Goal: Task Accomplishment & Management: Manage account settings

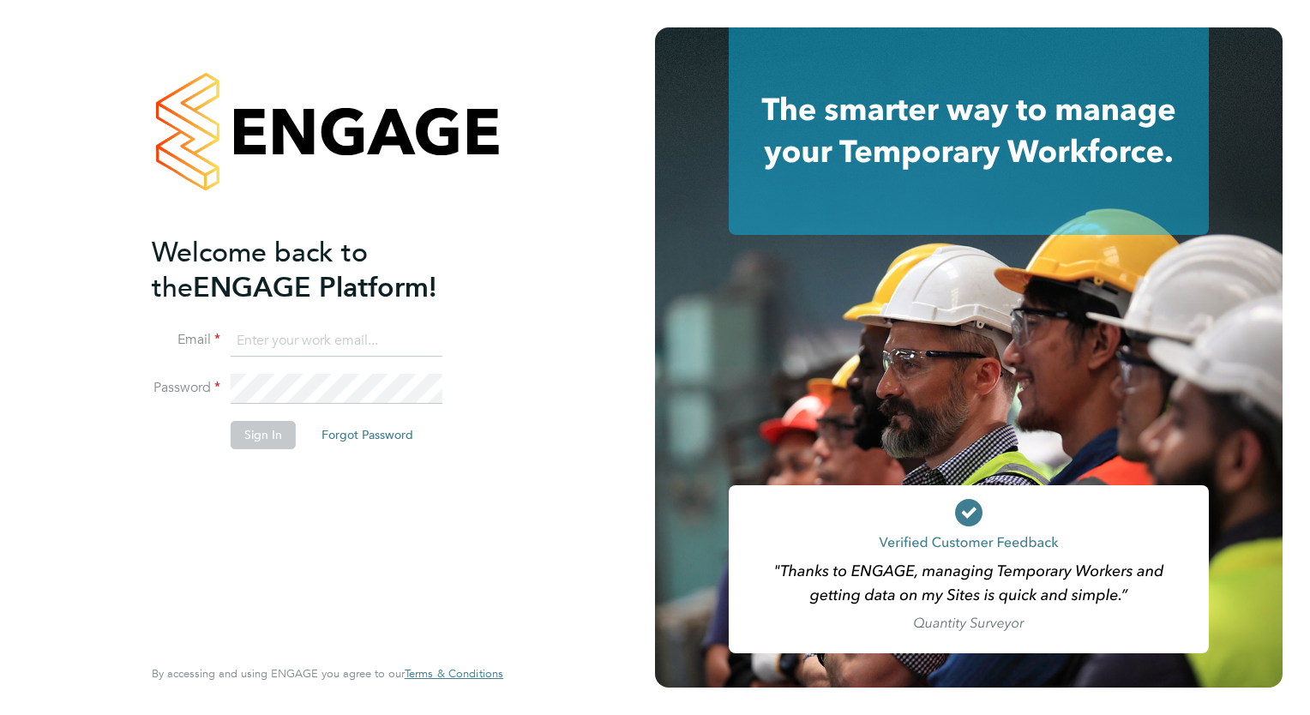
type input "[EMAIL_ADDRESS][DOMAIN_NAME]"
click at [254, 424] on button "Sign In" at bounding box center [263, 434] width 65 height 27
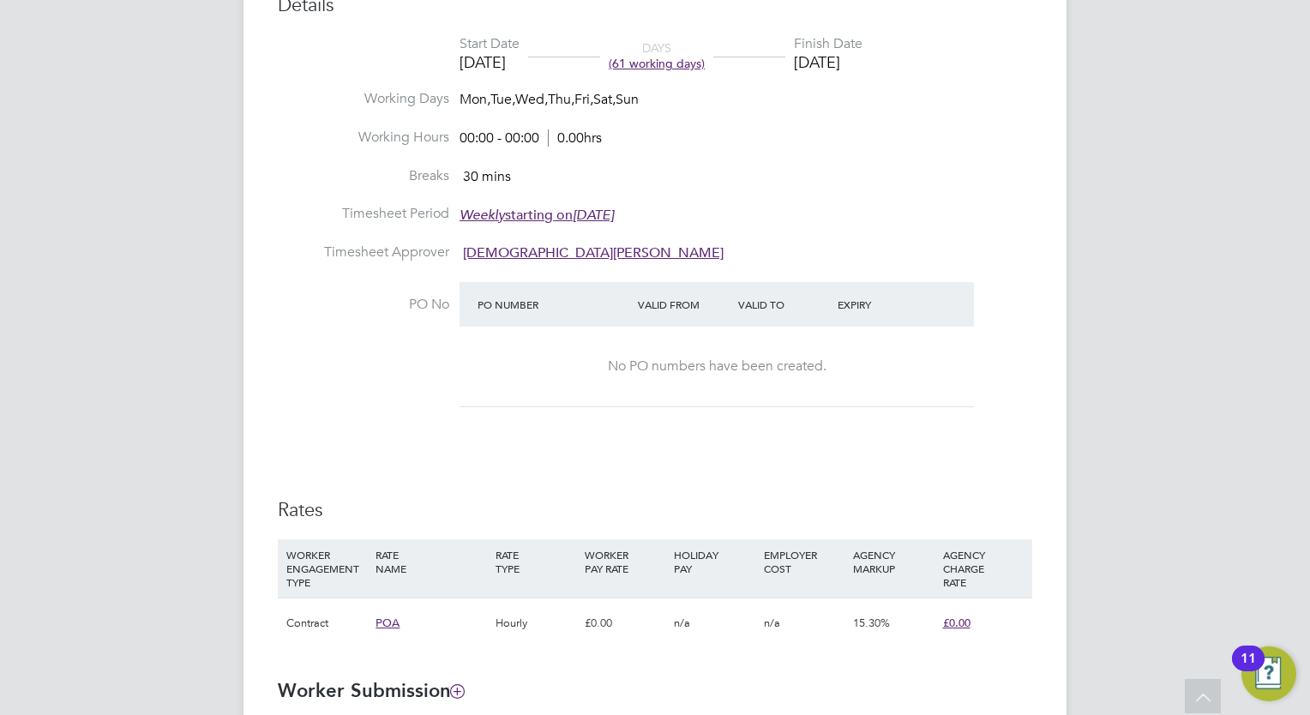
scroll to position [655, 0]
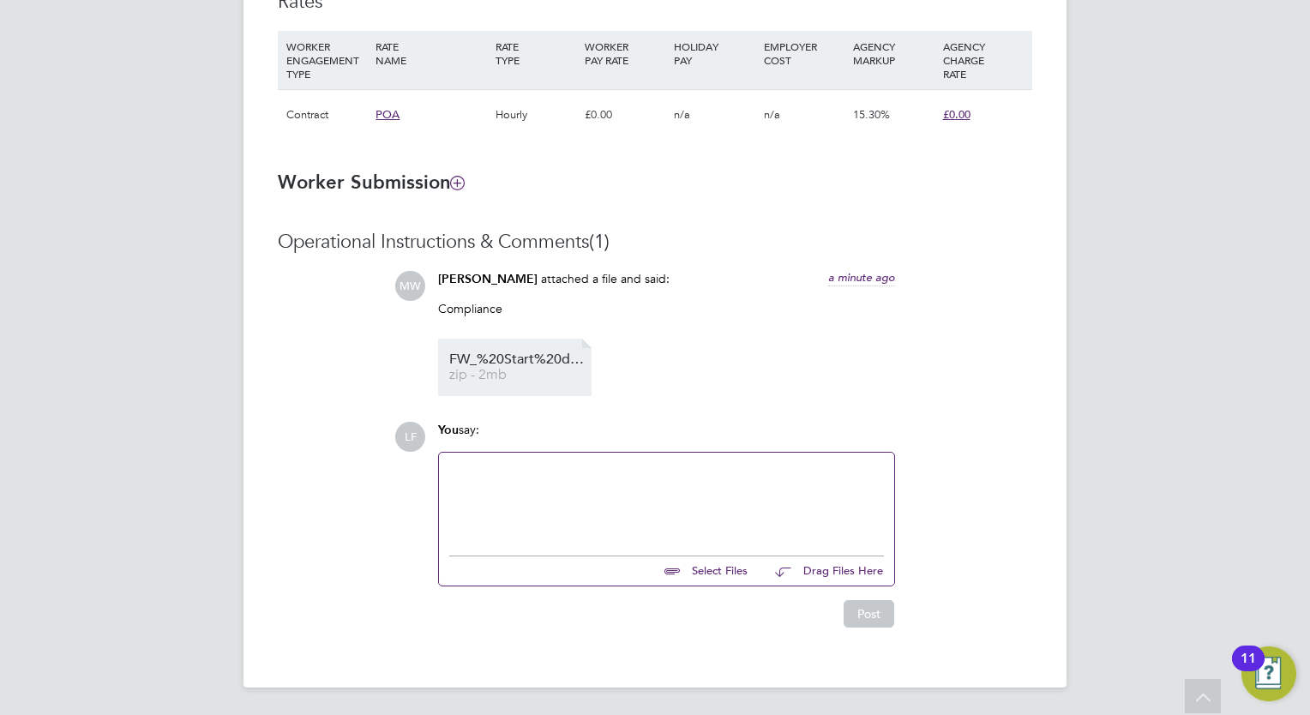
click at [498, 353] on span "FW_%20Start%20details%20for%20Hakeem" at bounding box center [517, 359] width 137 height 13
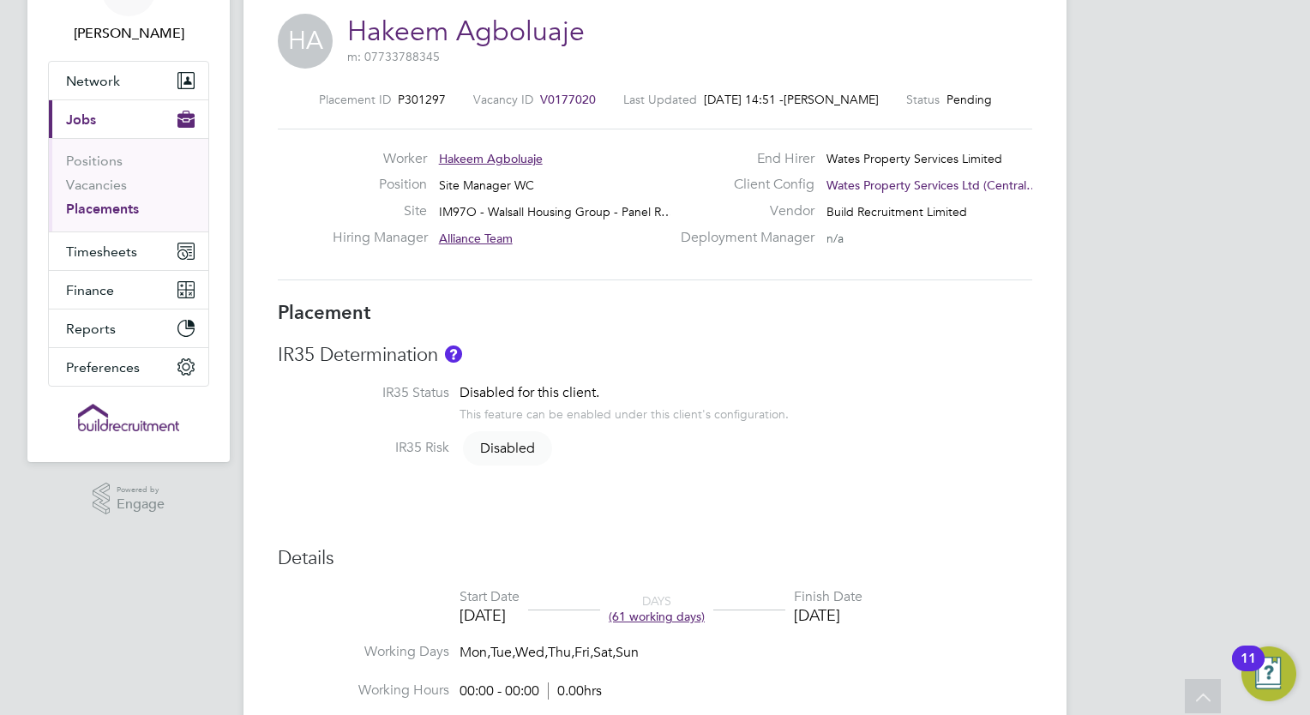
scroll to position [0, 0]
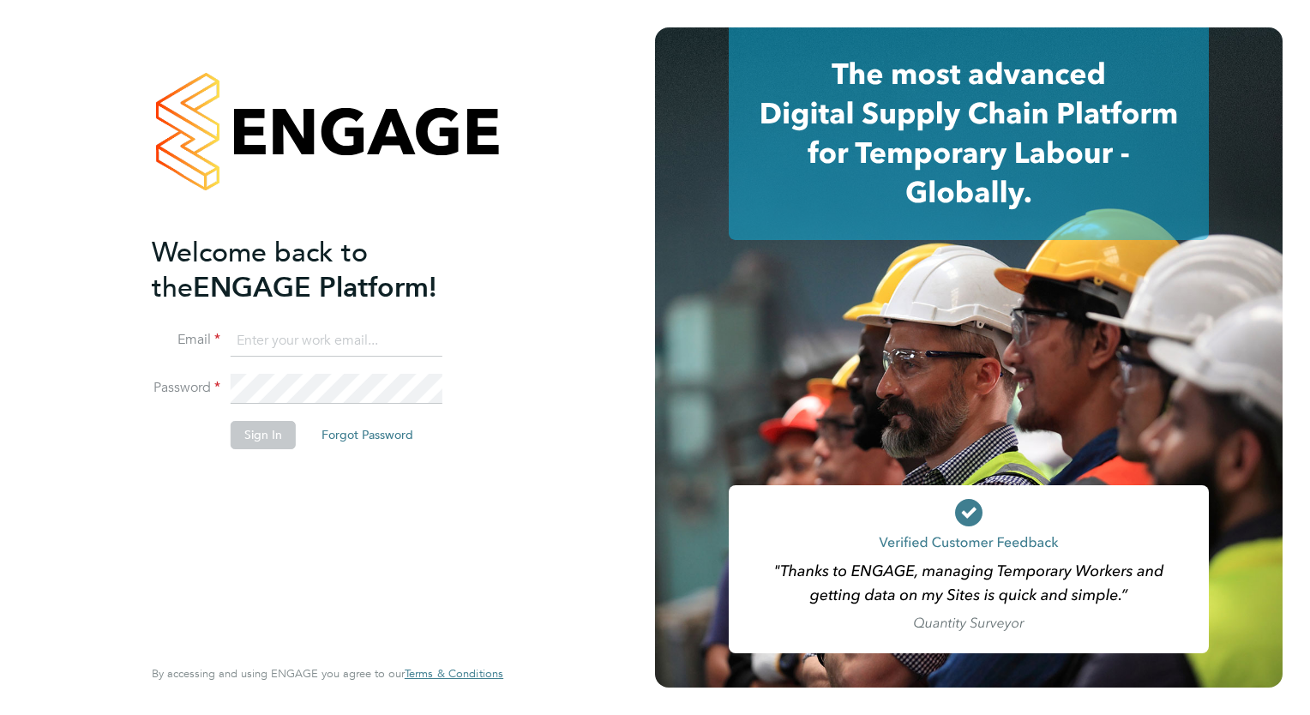
type input "loarda.fregjaj@buildrec.com"
click at [250, 427] on button "Sign In" at bounding box center [263, 434] width 65 height 27
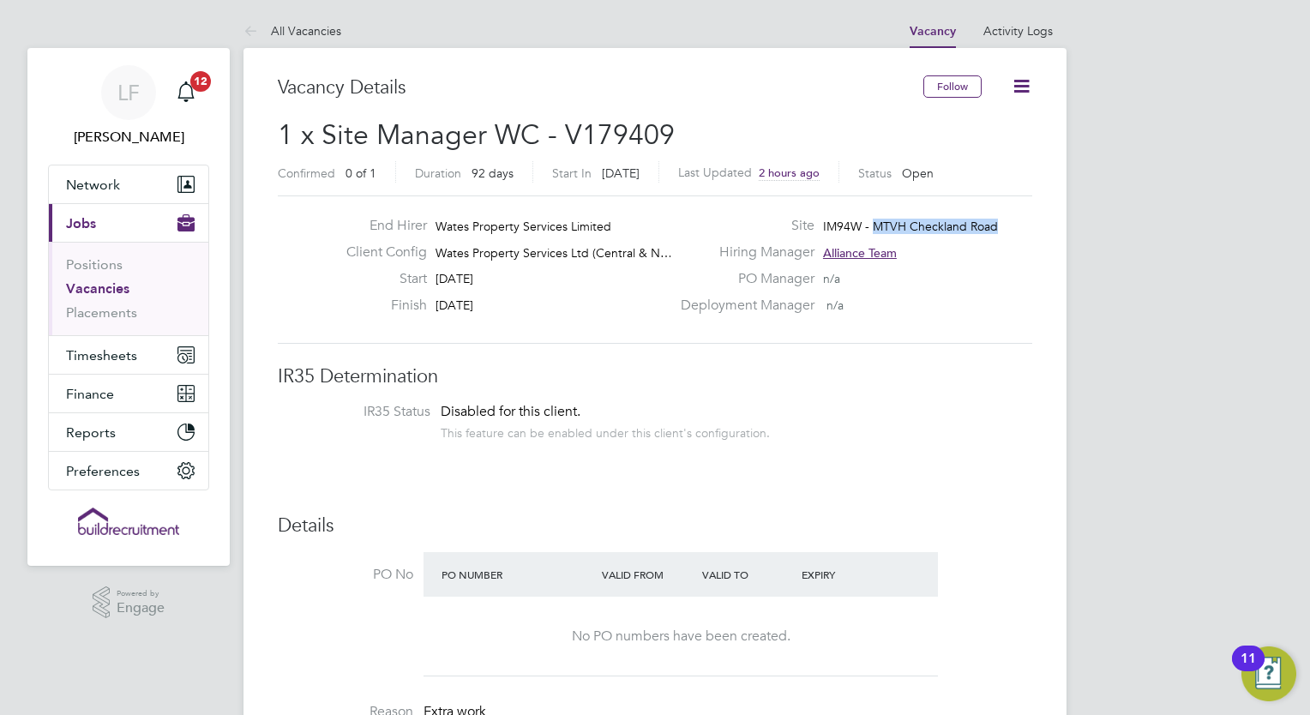
drag, startPoint x: 1012, startPoint y: 222, endPoint x: 875, endPoint y: 225, distance: 137.2
click at [875, 225] on div "Site IM94W - MTVH Checkland Road" at bounding box center [855, 230] width 369 height 27
click at [1032, 381] on h3 "IR35 Determination" at bounding box center [655, 376] width 755 height 25
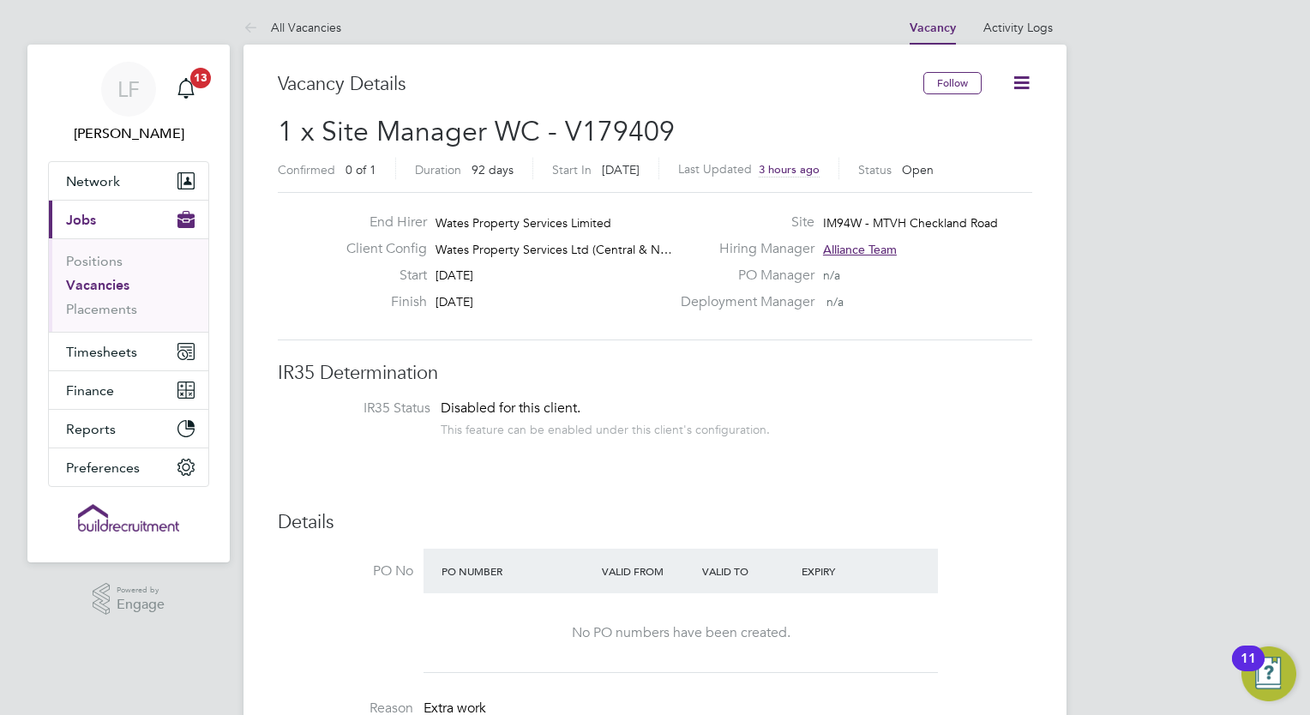
scroll to position [2, 0]
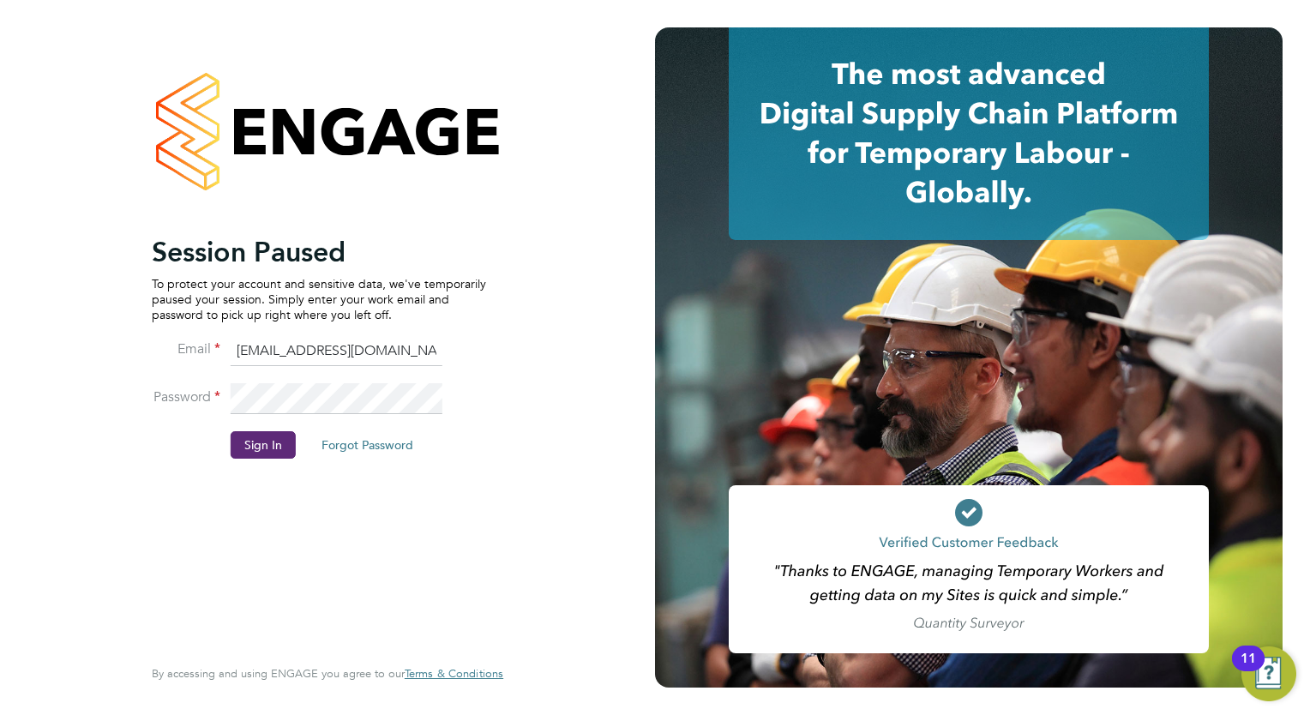
click at [326, 382] on li "Email [EMAIL_ADDRESS][DOMAIN_NAME]" at bounding box center [319, 360] width 334 height 48
click at [237, 439] on button "Sign In" at bounding box center [263, 444] width 65 height 27
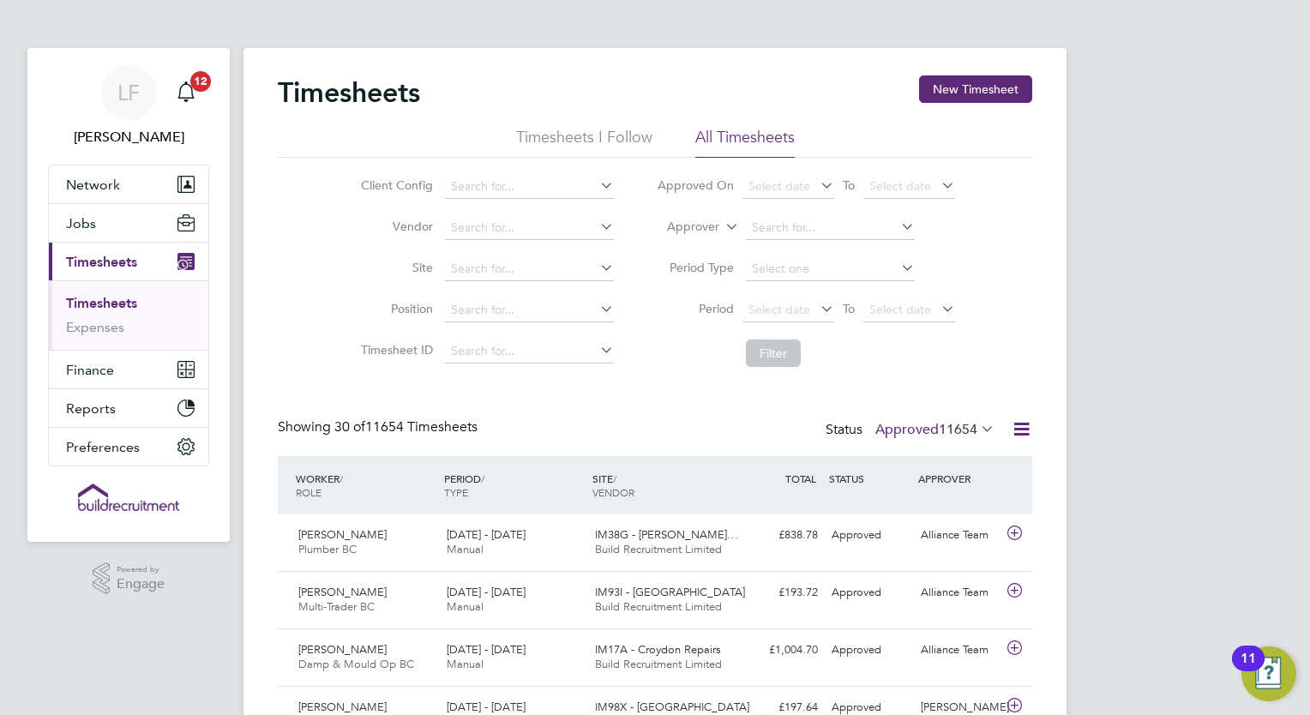
click at [554, 129] on li "Timesheets I Follow" at bounding box center [584, 142] width 136 height 31
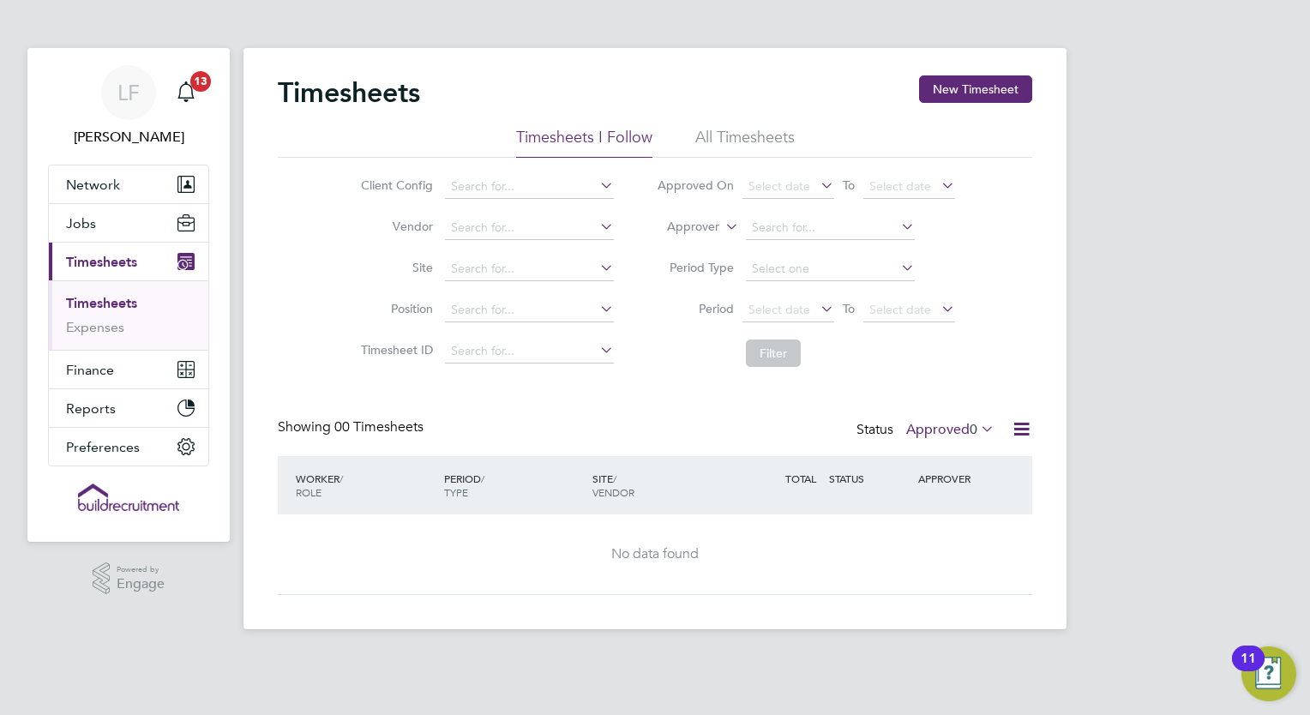
click at [724, 139] on li "All Timesheets" at bounding box center [744, 142] width 99 height 31
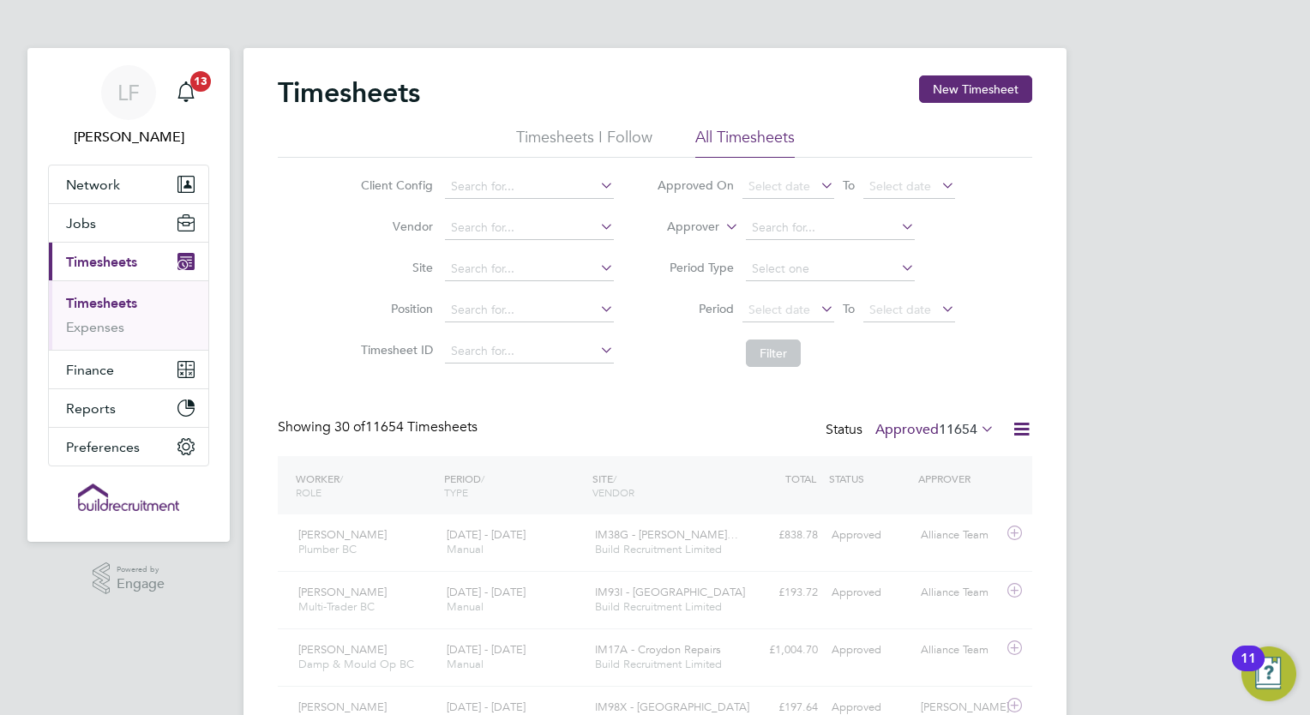
scroll to position [43, 149]
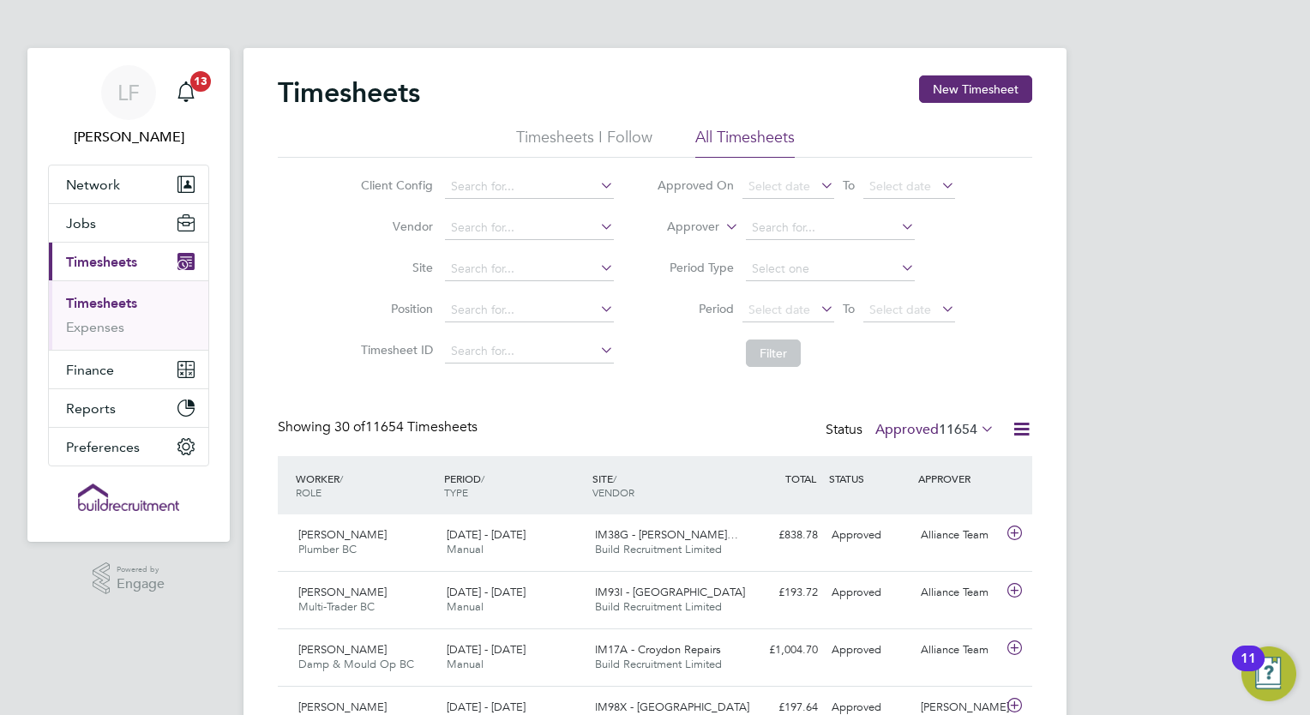
click at [562, 136] on li "Timesheets I Follow" at bounding box center [584, 142] width 136 height 31
